Goal: Task Accomplishment & Management: Manage account settings

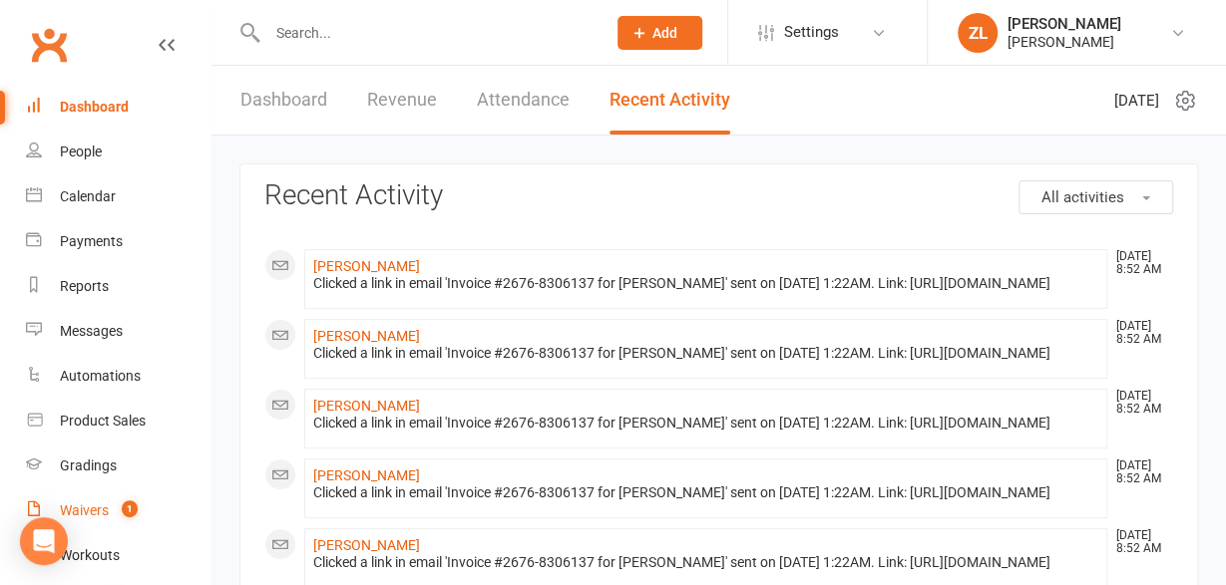
click at [90, 508] on div "Waivers" at bounding box center [84, 511] width 49 height 16
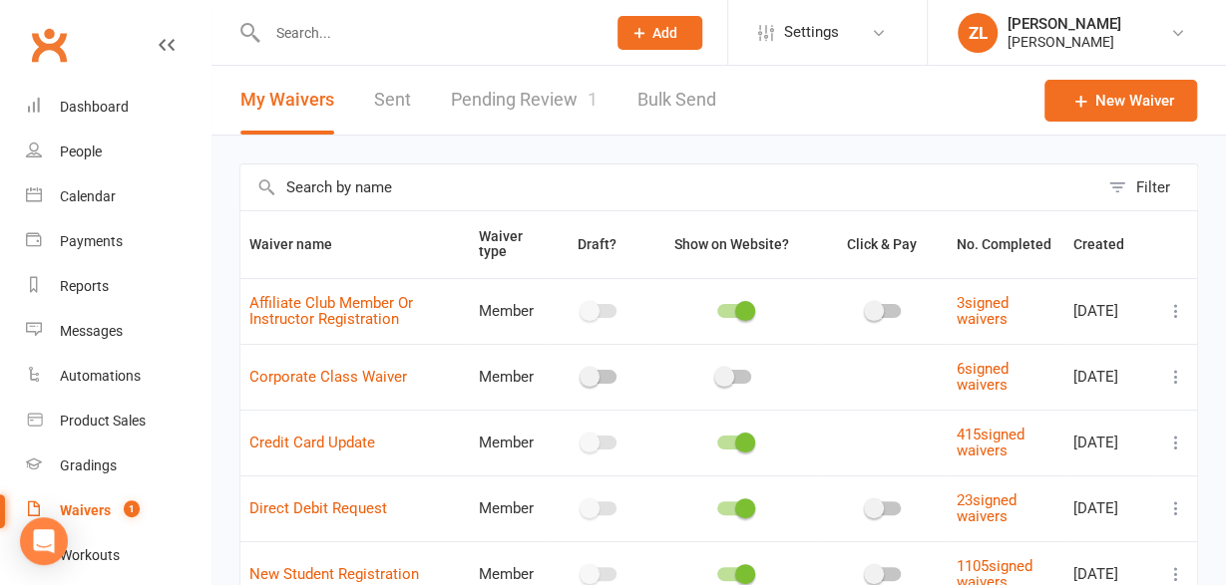
click at [520, 102] on link "Pending Review 1" at bounding box center [524, 100] width 147 height 69
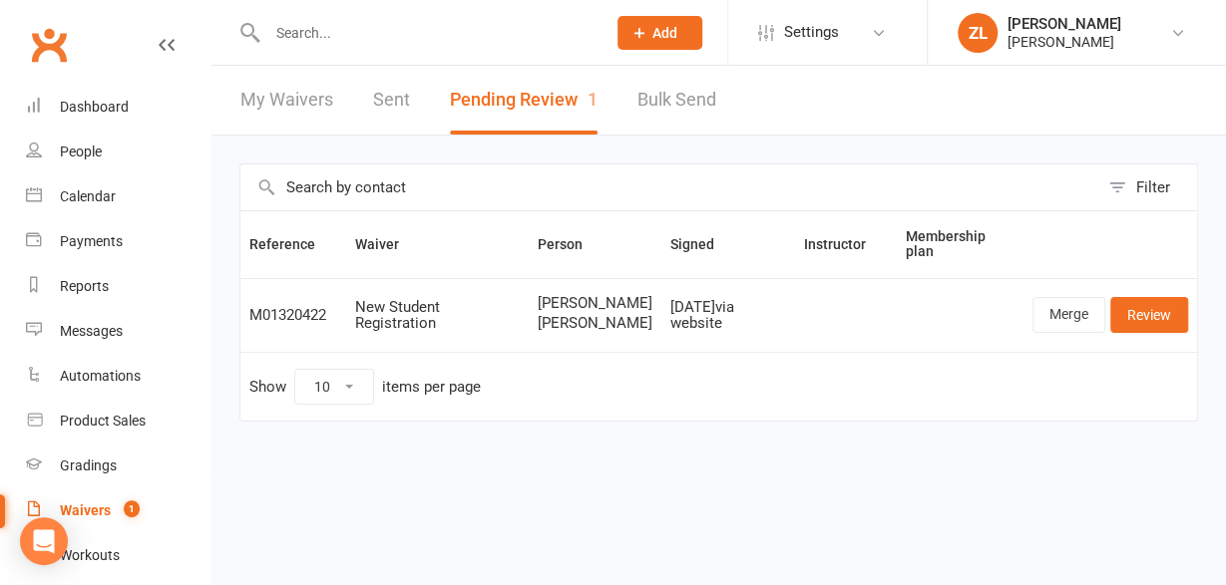
click at [296, 29] on input "text" at bounding box center [426, 33] width 330 height 28
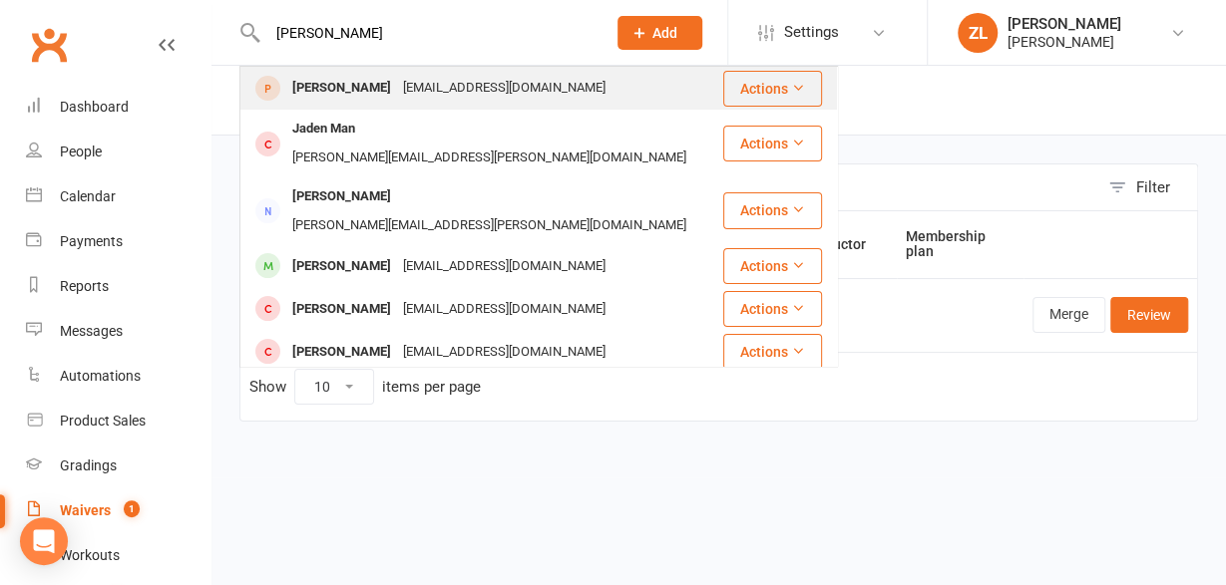
type input "[PERSON_NAME]"
click at [397, 89] on div "[EMAIL_ADDRESS][DOMAIN_NAME]" at bounding box center [504, 88] width 214 height 29
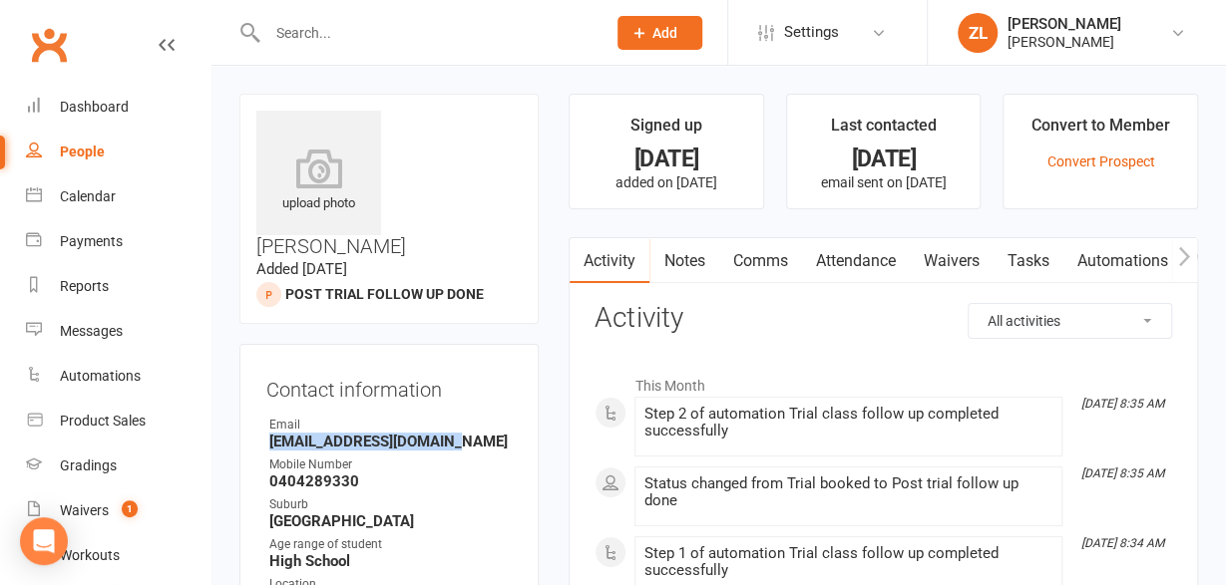
drag, startPoint x: 473, startPoint y: 384, endPoint x: 260, endPoint y: 381, distance: 212.4
copy strong "[EMAIL_ADDRESS][DOMAIN_NAME]"
click at [87, 195] on div "Calendar" at bounding box center [88, 196] width 56 height 16
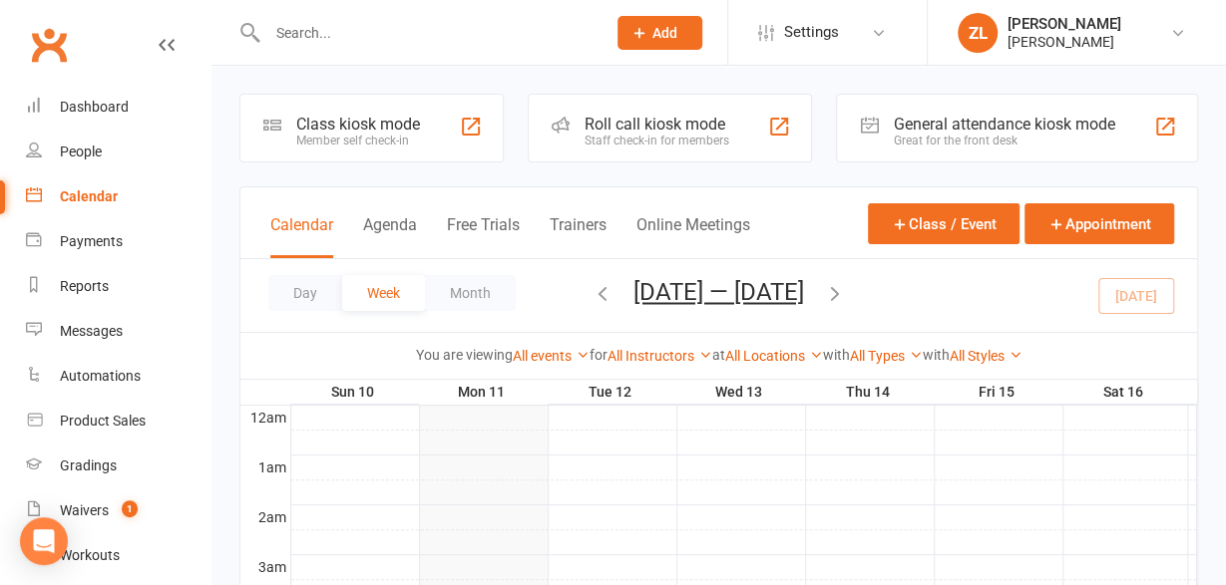
click at [1147, 297] on div "Day Week Month [DATE] — [DATE] [DATE] Sun Mon Tue Wed Thu Fri Sat 27 28 29 30 3…" at bounding box center [718, 295] width 956 height 73
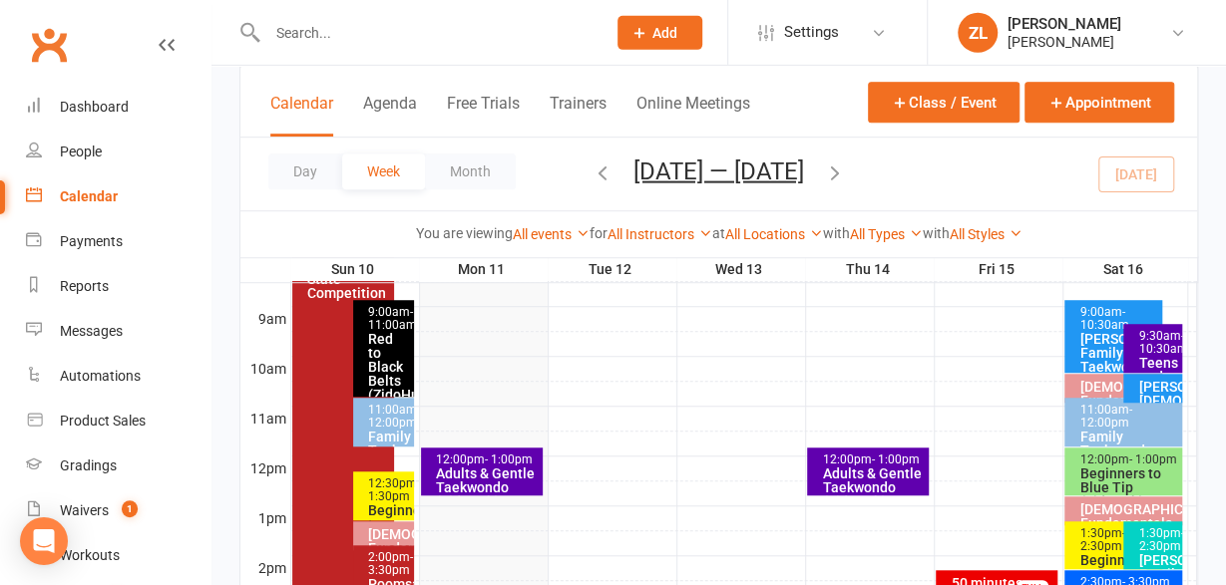
scroll to position [553, 0]
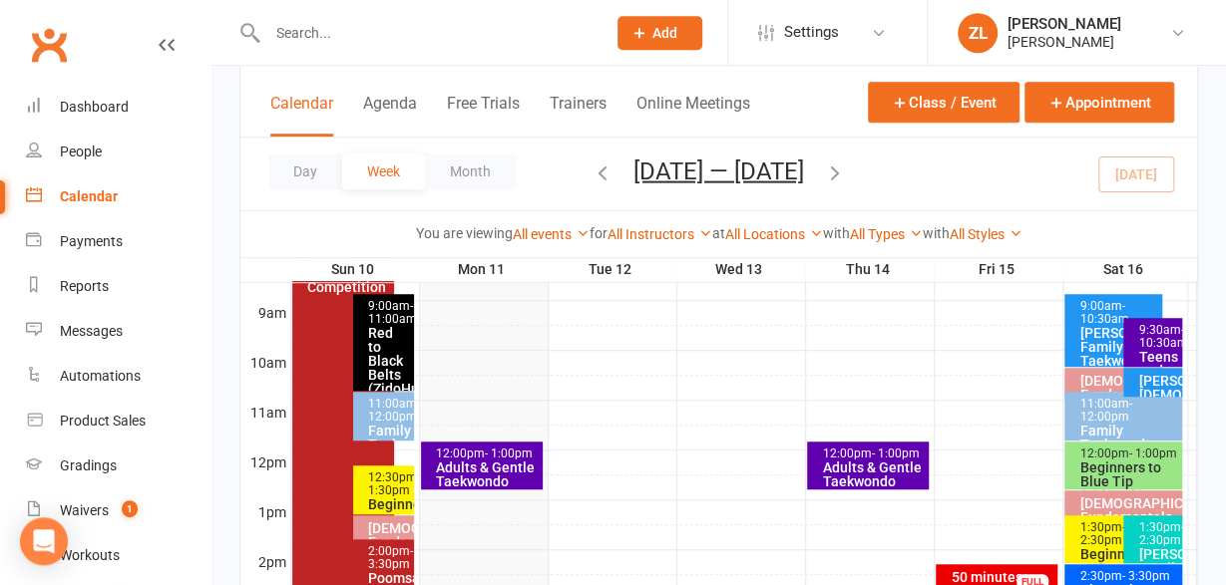
click at [304, 396] on div "7:30am - 5:30pm August State Competition FULL" at bounding box center [342, 465] width 101 height 491
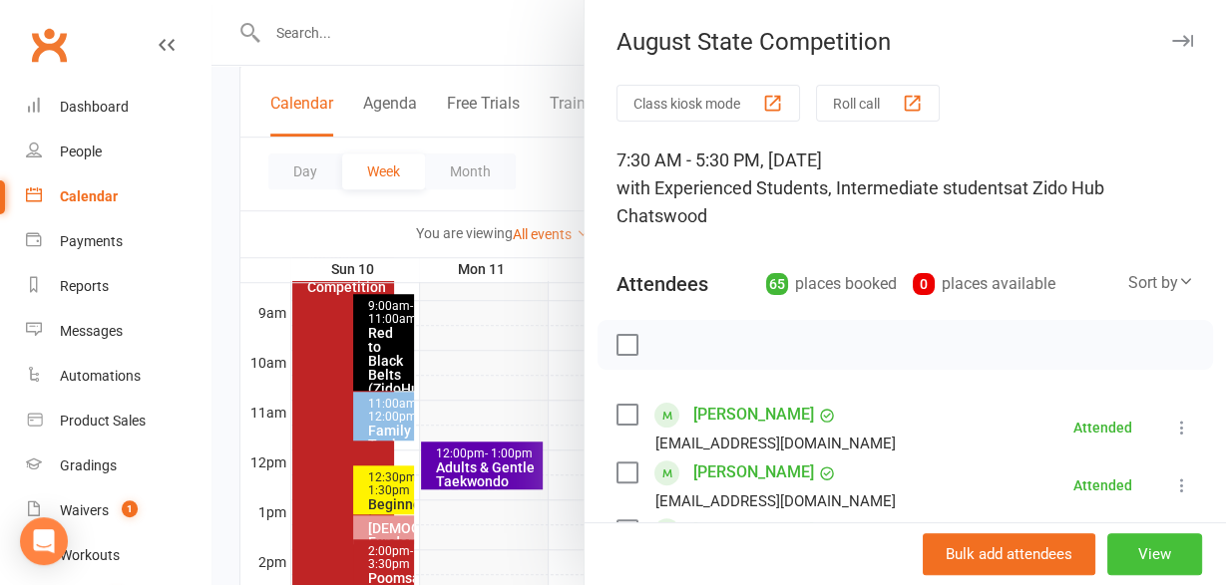
click at [1141, 557] on button "View" at bounding box center [1154, 554] width 95 height 42
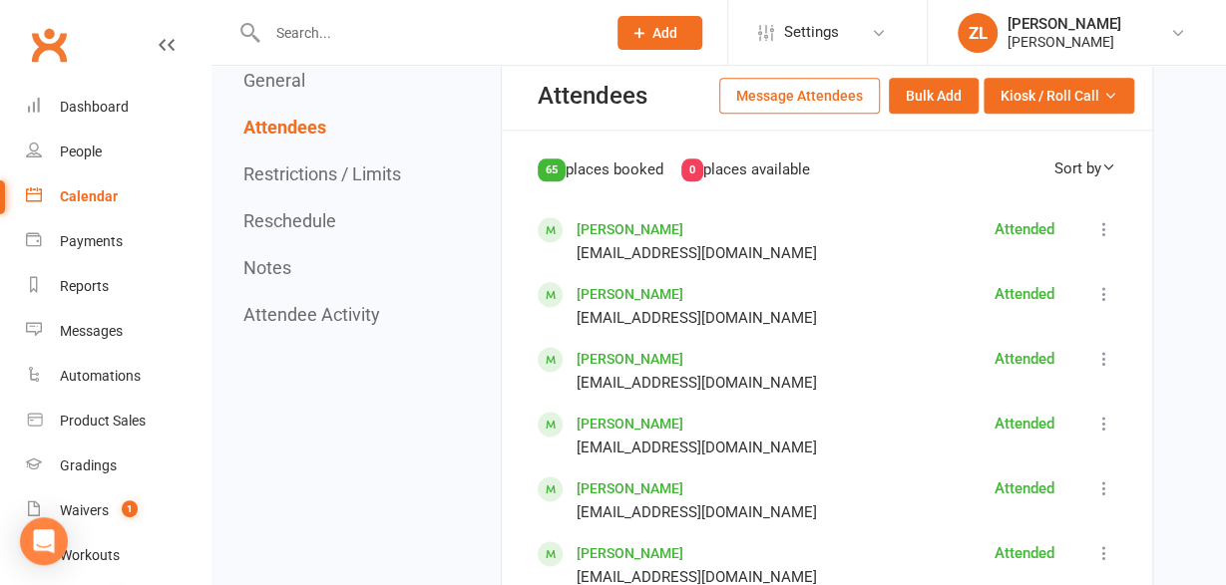
scroll to position [1037, 0]
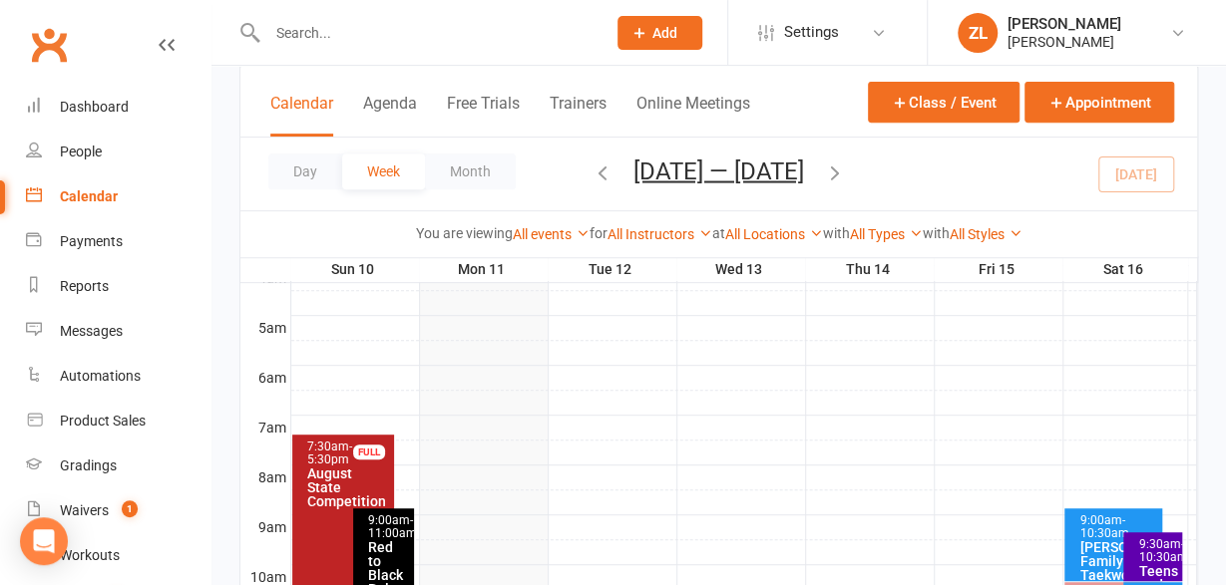
scroll to position [352, 0]
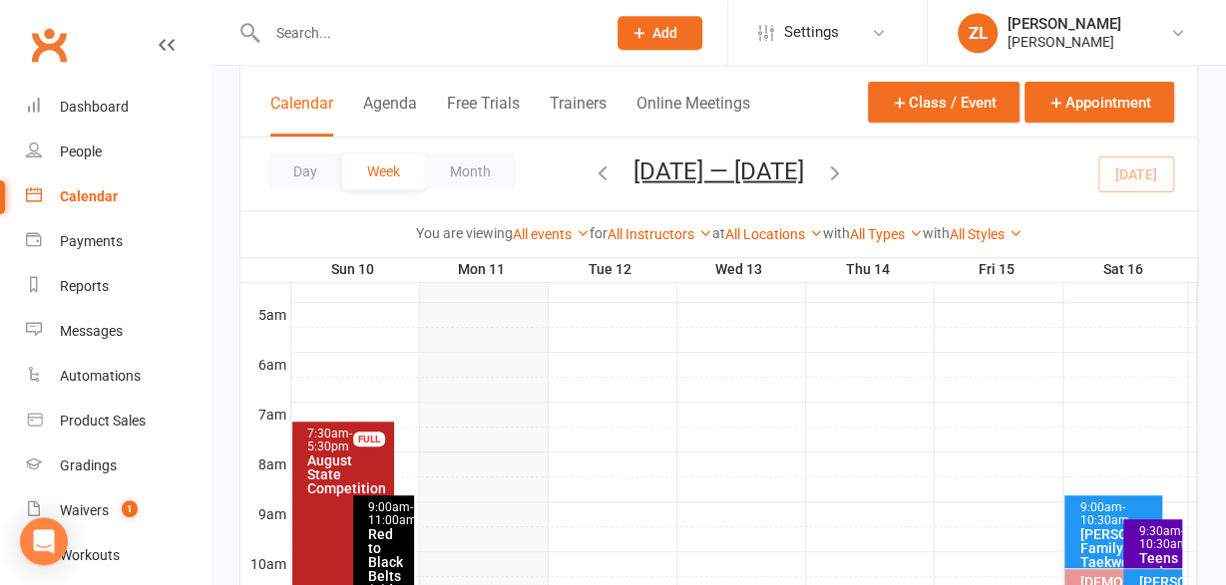
click at [342, 467] on div "August State Competition" at bounding box center [347, 475] width 83 height 42
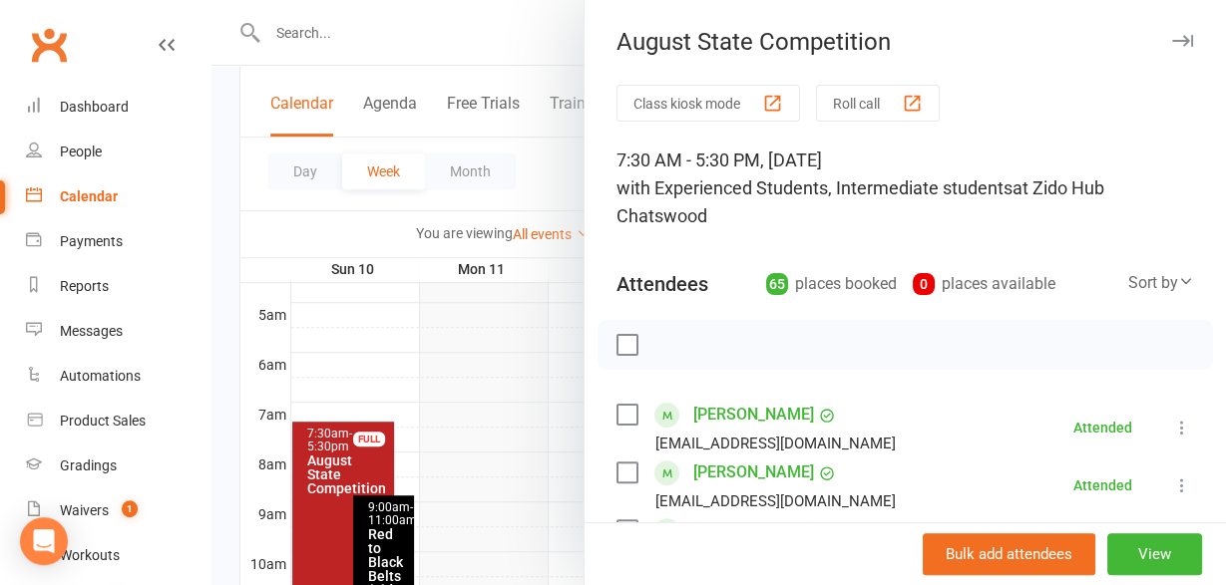
click at [622, 342] on label at bounding box center [626, 345] width 20 height 20
click at [670, 352] on icon "button" at bounding box center [671, 345] width 22 height 22
